Goal: Information Seeking & Learning: Learn about a topic

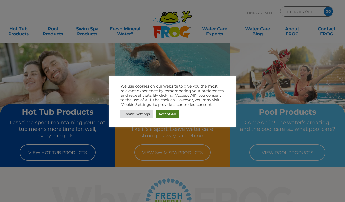
click at [168, 113] on link "Accept All" at bounding box center [167, 114] width 23 height 8
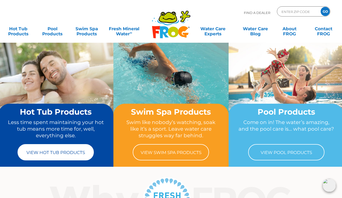
click at [60, 150] on link "View Hot Tub Products" at bounding box center [56, 152] width 76 height 16
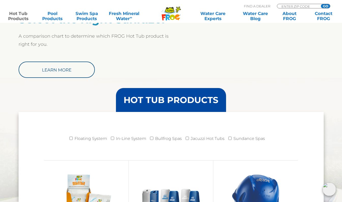
scroll to position [399, 0]
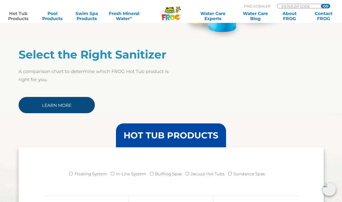
click at [66, 102] on link "Learn More" at bounding box center [57, 105] width 76 height 16
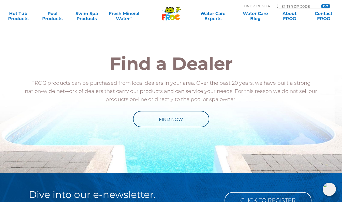
scroll to position [508, 0]
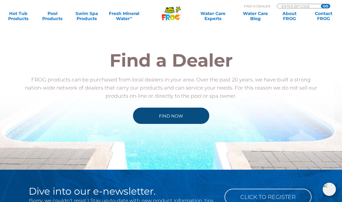
click at [177, 114] on link "Find Now" at bounding box center [171, 115] width 76 height 16
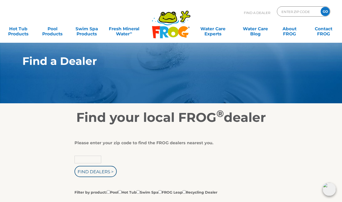
click at [89, 157] on input "text" at bounding box center [87, 159] width 27 height 8
type input "01832"
click at [98, 172] on input "Find Dealers >" at bounding box center [95, 171] width 42 height 11
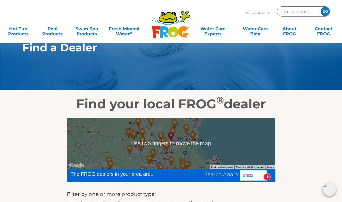
scroll to position [15, 0]
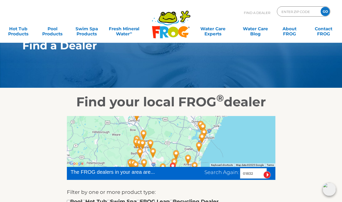
click at [202, 124] on img "Aqua Paradise Pools & Spas - 25 miles away." at bounding box center [204, 133] width 16 height 18
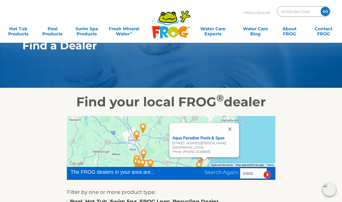
click at [230, 128] on button "Close" at bounding box center [230, 129] width 12 height 12
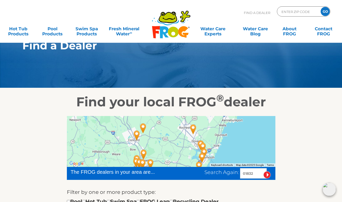
click at [202, 144] on img "Aqua Paradise Pools & Spas - 25 miles away." at bounding box center [204, 153] width 16 height 18
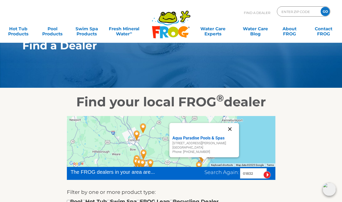
click at [231, 127] on button "Close" at bounding box center [230, 129] width 12 height 12
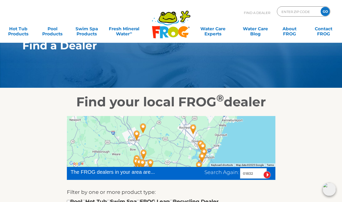
click at [199, 140] on img "Great Bay Spa and Sauna - 27 miles away." at bounding box center [203, 147] width 16 height 18
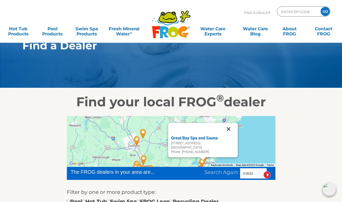
click at [228, 128] on button "Close" at bounding box center [228, 129] width 12 height 12
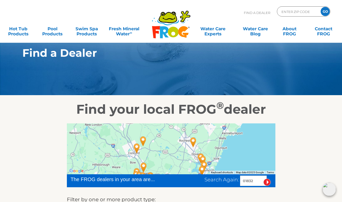
scroll to position [0, 0]
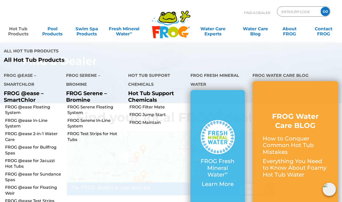
click at [20, 33] on link "Hot Tub Products" at bounding box center [18, 29] width 26 height 10
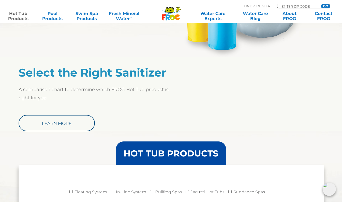
scroll to position [335, 0]
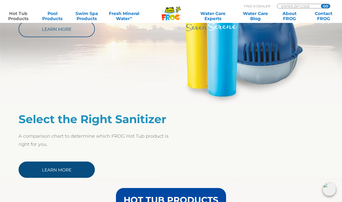
click at [50, 168] on link "Learn More" at bounding box center [57, 169] width 76 height 16
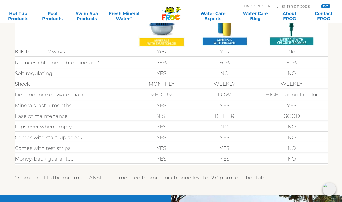
scroll to position [195, 0]
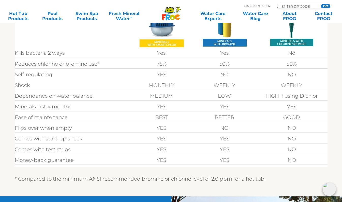
click at [158, 29] on img at bounding box center [161, 20] width 46 height 57
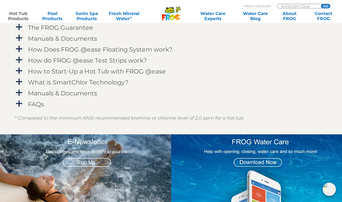
scroll to position [528, 0]
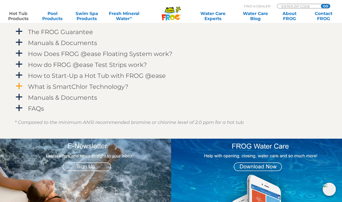
click at [47, 85] on h4 "What is SmartChlor Technology?" at bounding box center [78, 86] width 100 height 7
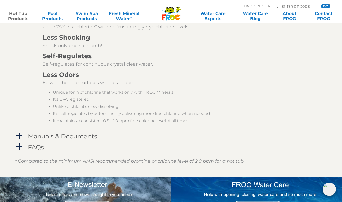
scroll to position [707, 0]
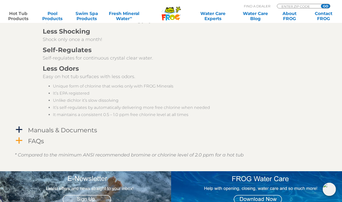
click at [20, 140] on span "a" at bounding box center [19, 141] width 8 height 8
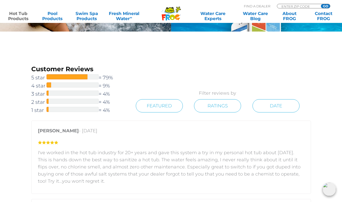
scroll to position [1111, 0]
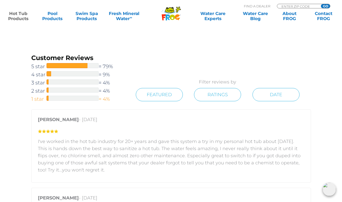
click at [47, 98] on span at bounding box center [47, 98] width 2 height 5
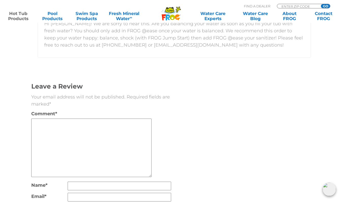
scroll to position [1779, 0]
